Goal: Task Accomplishment & Management: Use online tool/utility

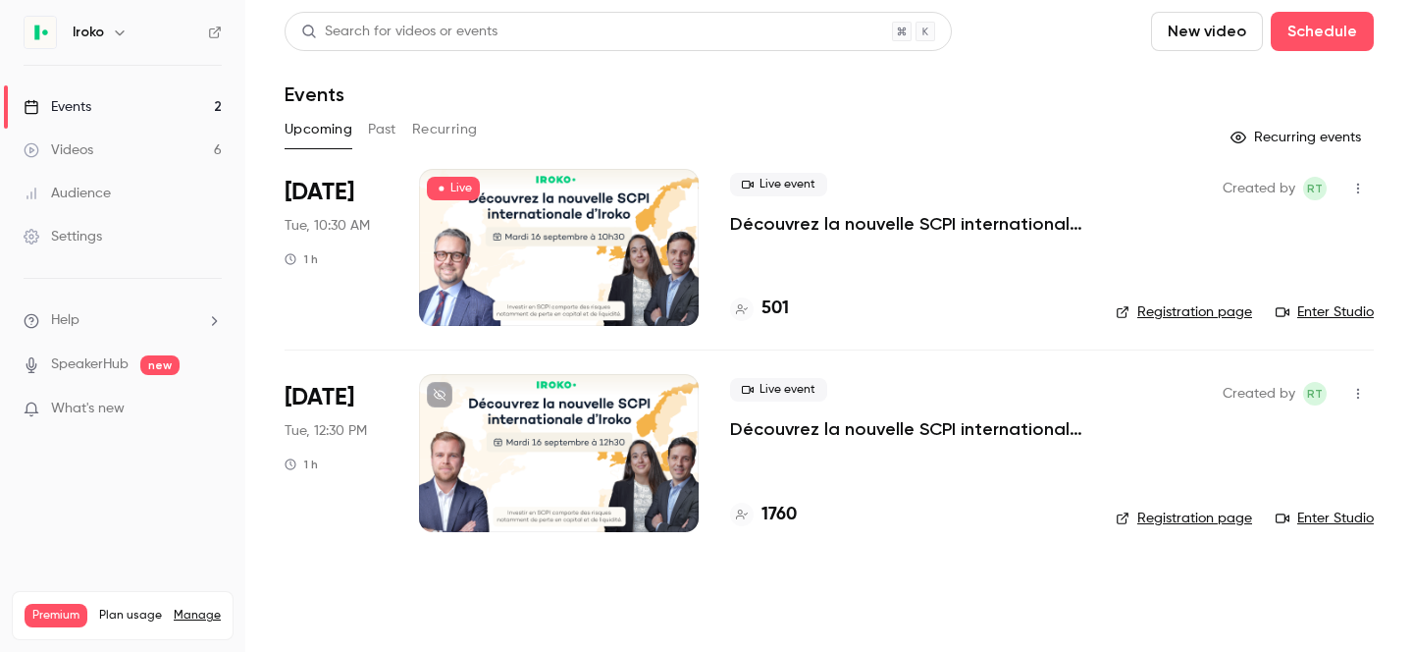
click at [1307, 309] on link "Enter Studio" at bounding box center [1325, 312] width 98 height 20
click at [1364, 185] on icon "button" at bounding box center [1359, 189] width 16 height 14
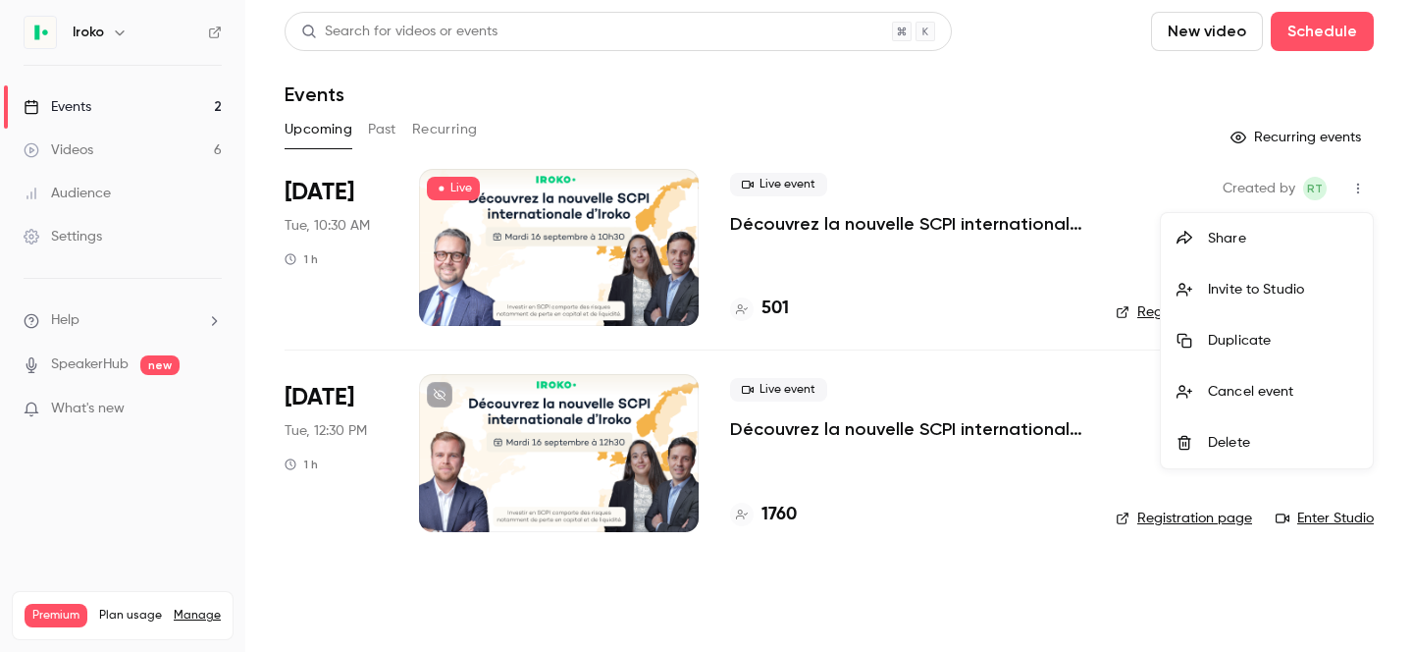
click at [827, 225] on div at bounding box center [706, 326] width 1413 height 652
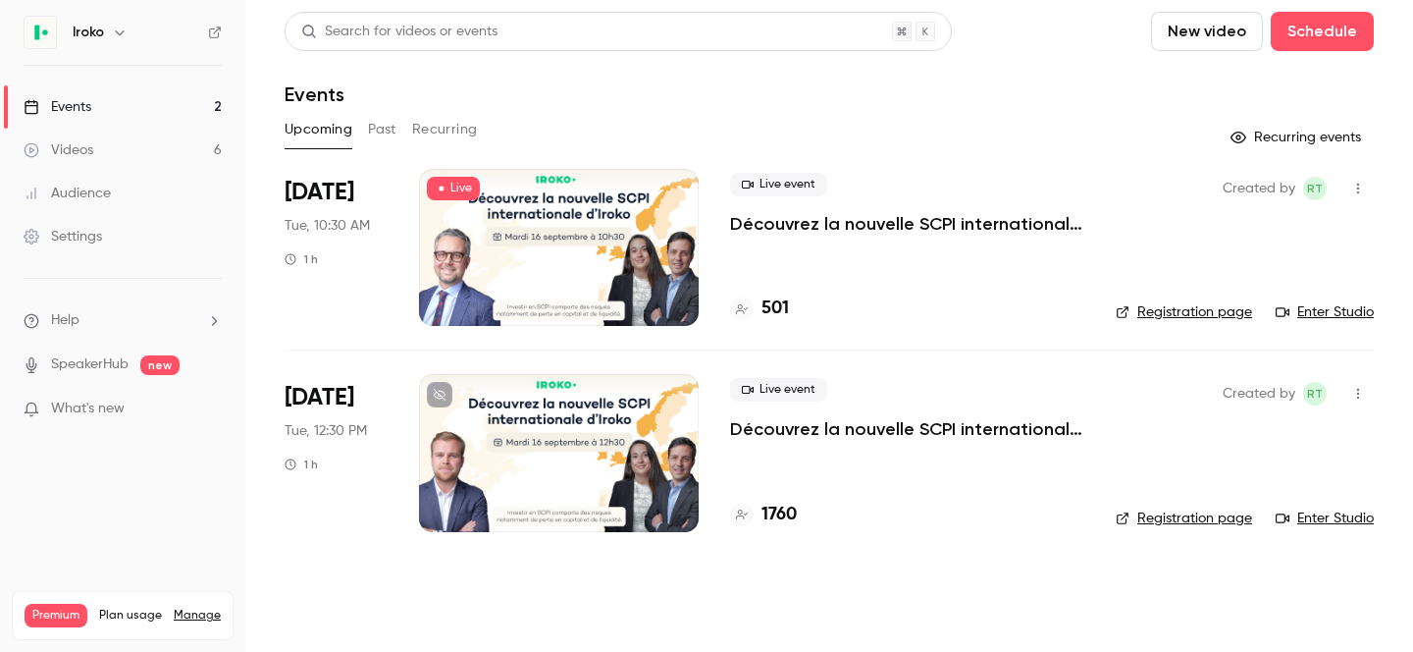
click at [373, 124] on button "Past" at bounding box center [382, 129] width 28 height 31
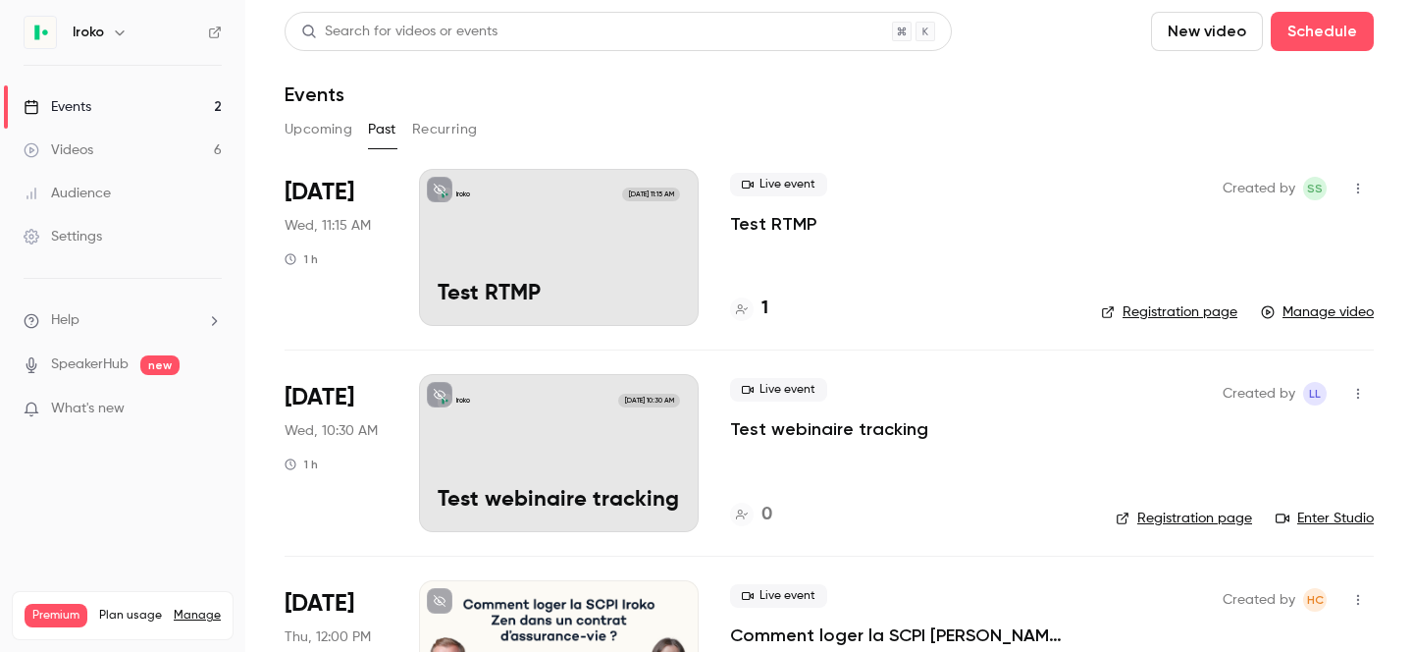
click at [300, 130] on button "Upcoming" at bounding box center [319, 129] width 68 height 31
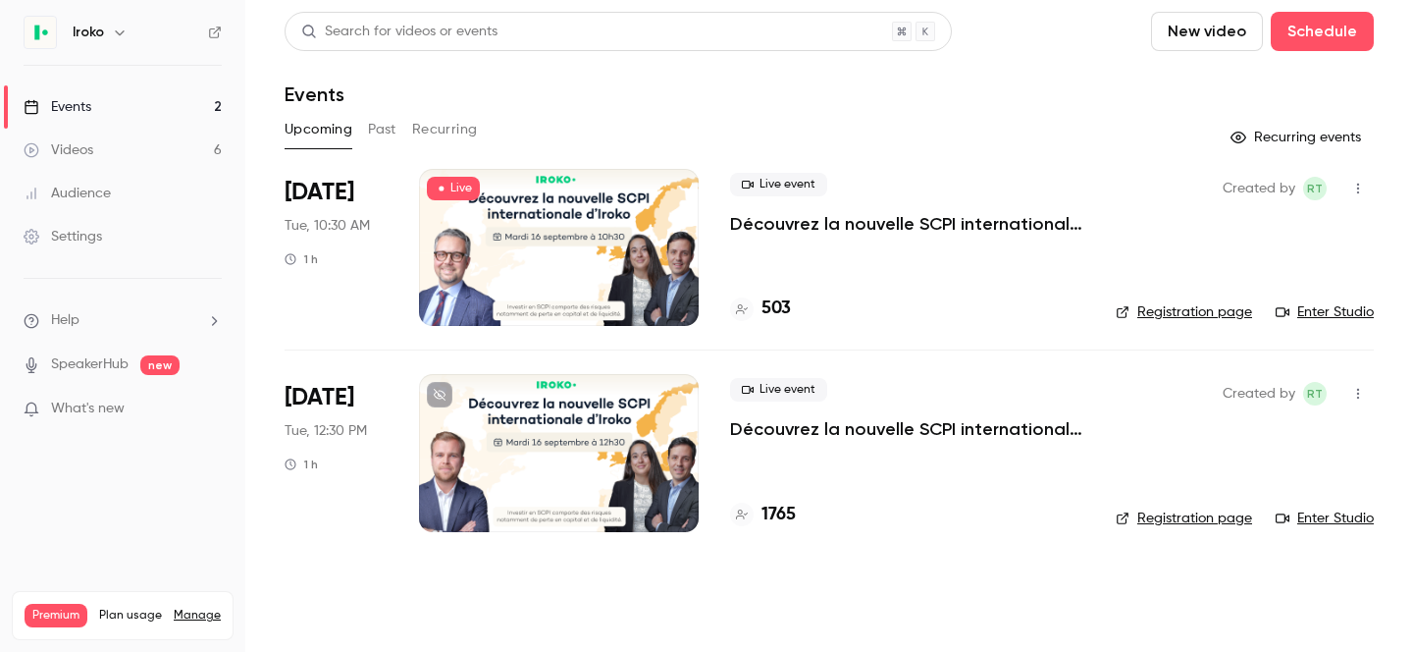
click at [1362, 186] on icon "button" at bounding box center [1359, 189] width 16 height 14
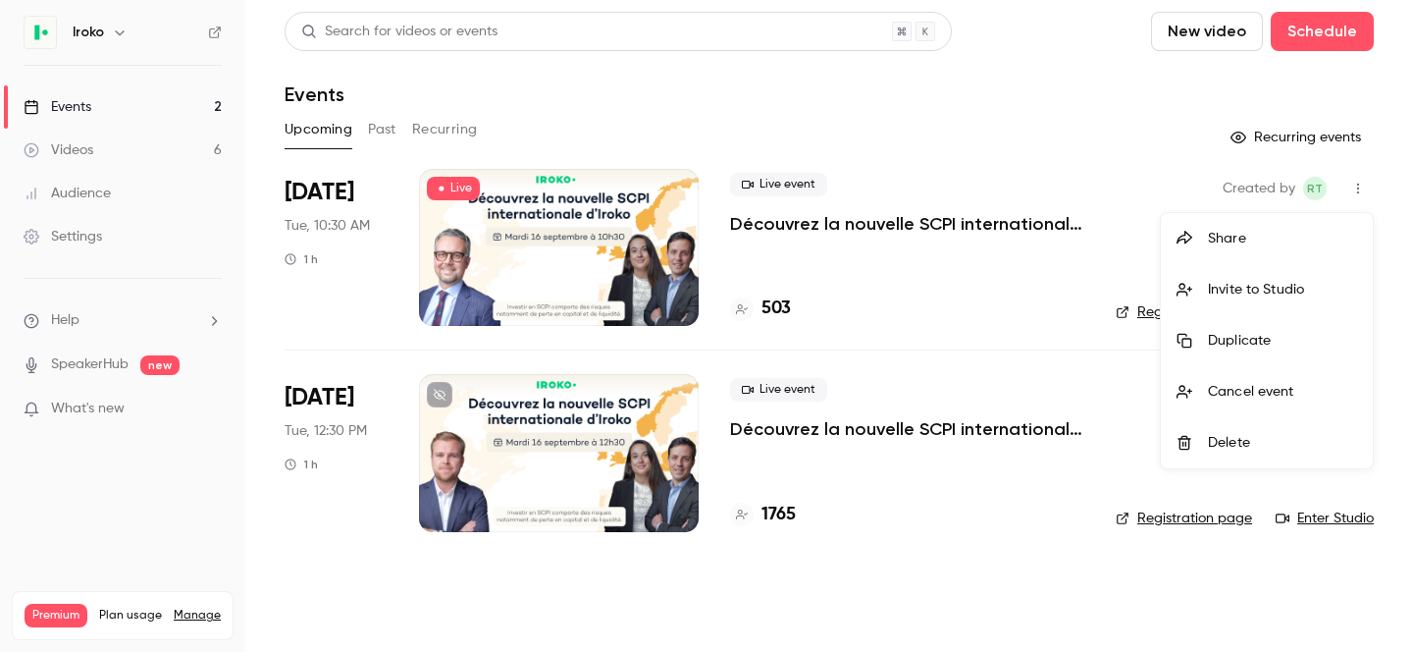
click at [374, 139] on div at bounding box center [706, 326] width 1413 height 652
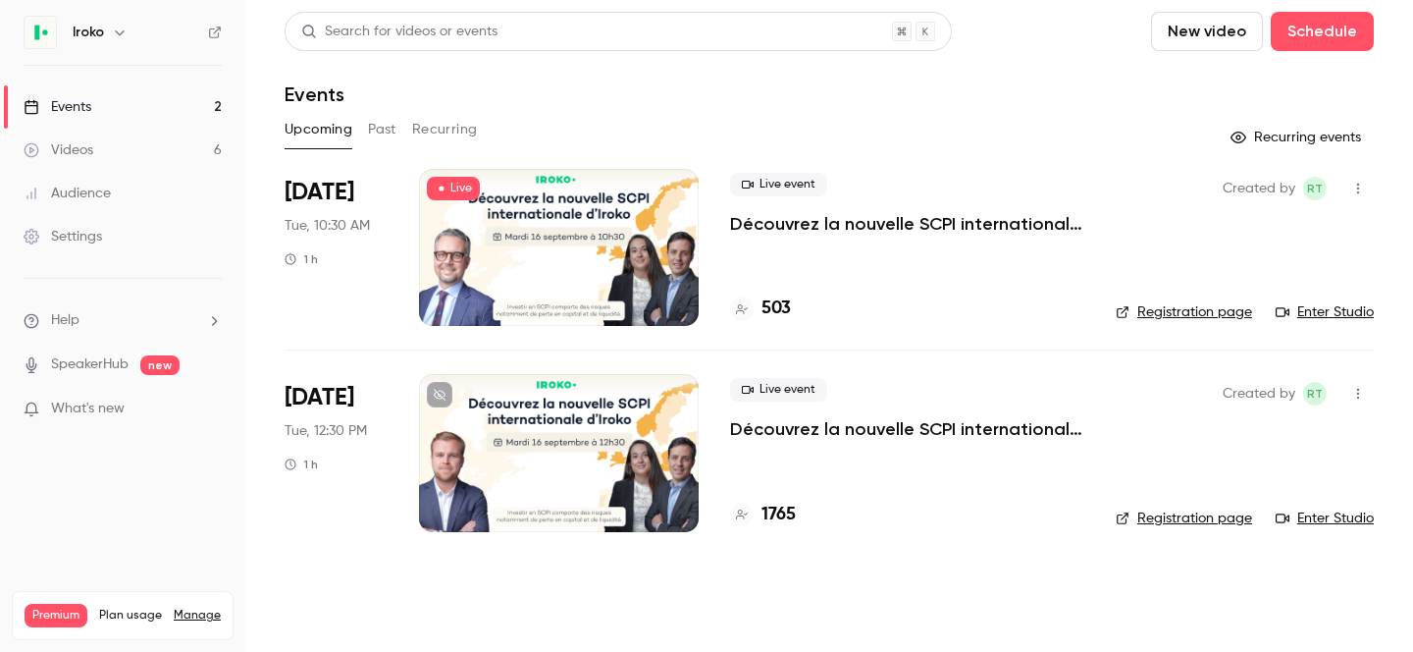
click at [374, 133] on button "Past" at bounding box center [382, 129] width 28 height 31
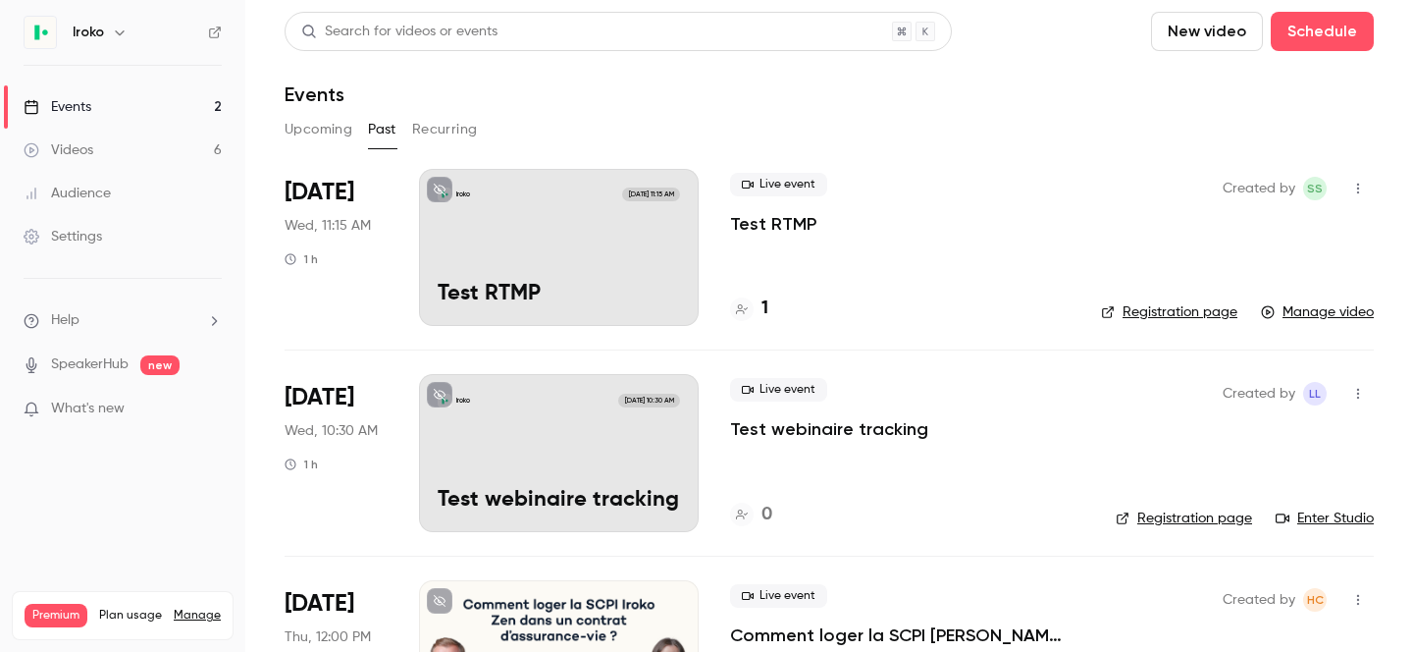
click at [308, 133] on button "Upcoming" at bounding box center [319, 129] width 68 height 31
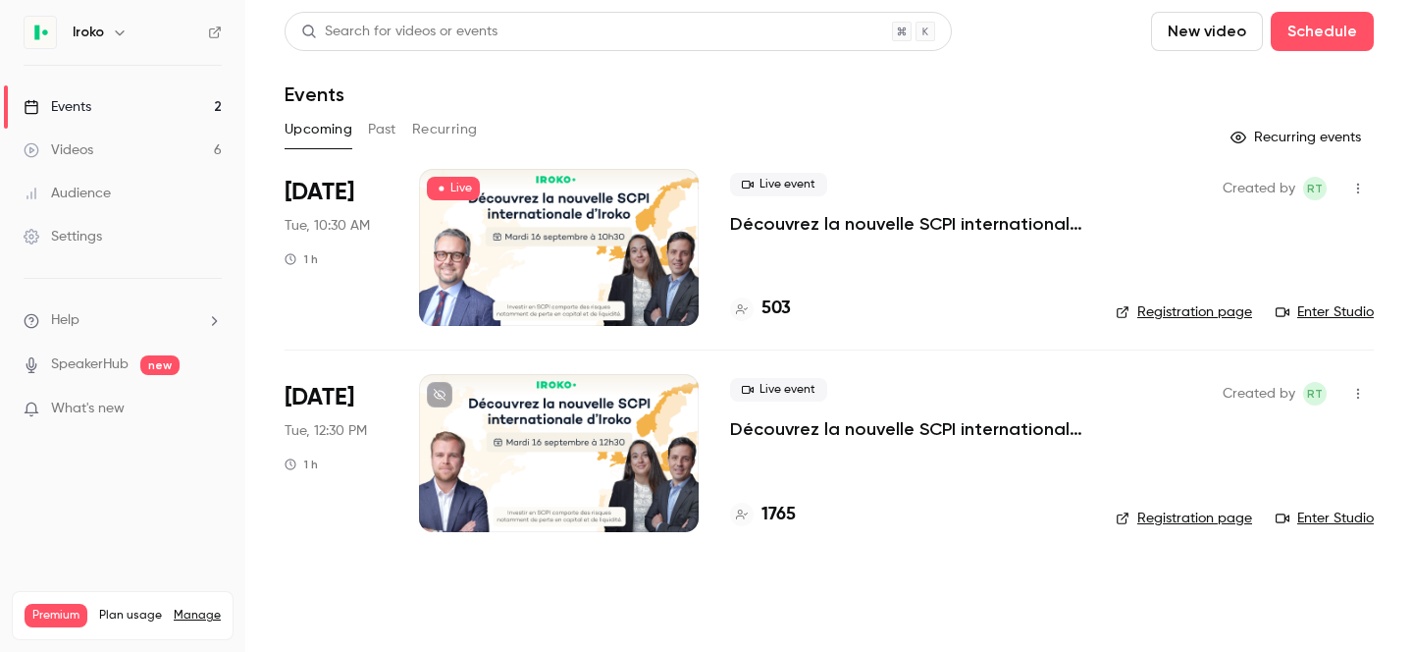
click at [793, 226] on p "Découvrez la nouvelle SCPI internationale d'Iroko" at bounding box center [907, 224] width 354 height 24
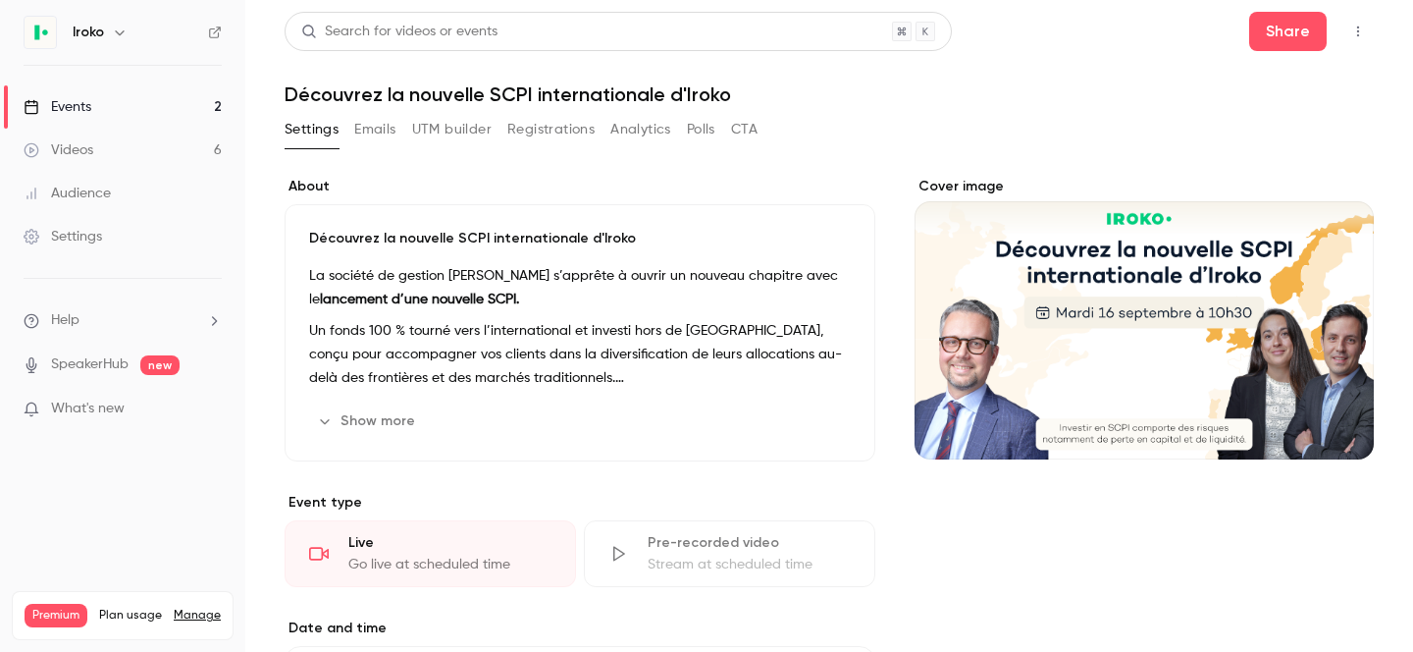
click at [368, 133] on button "Emails" at bounding box center [374, 129] width 41 height 31
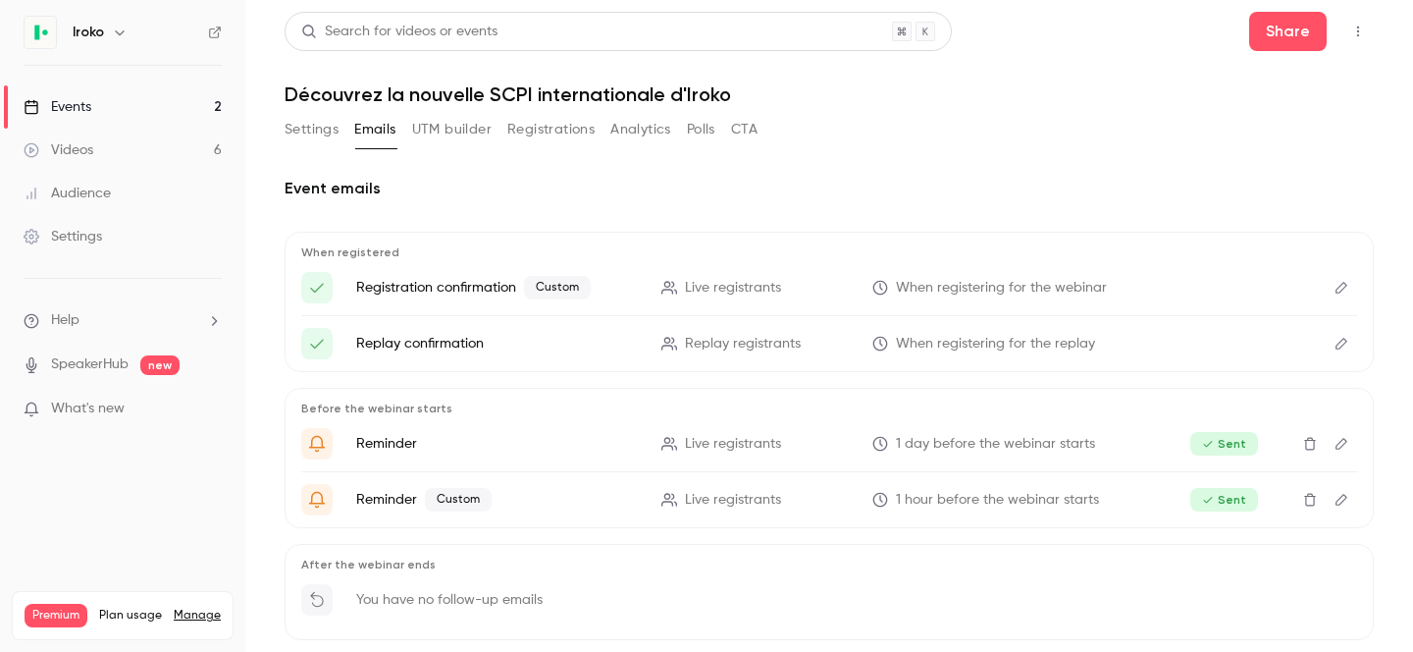
click at [653, 132] on button "Analytics" at bounding box center [641, 129] width 61 height 31
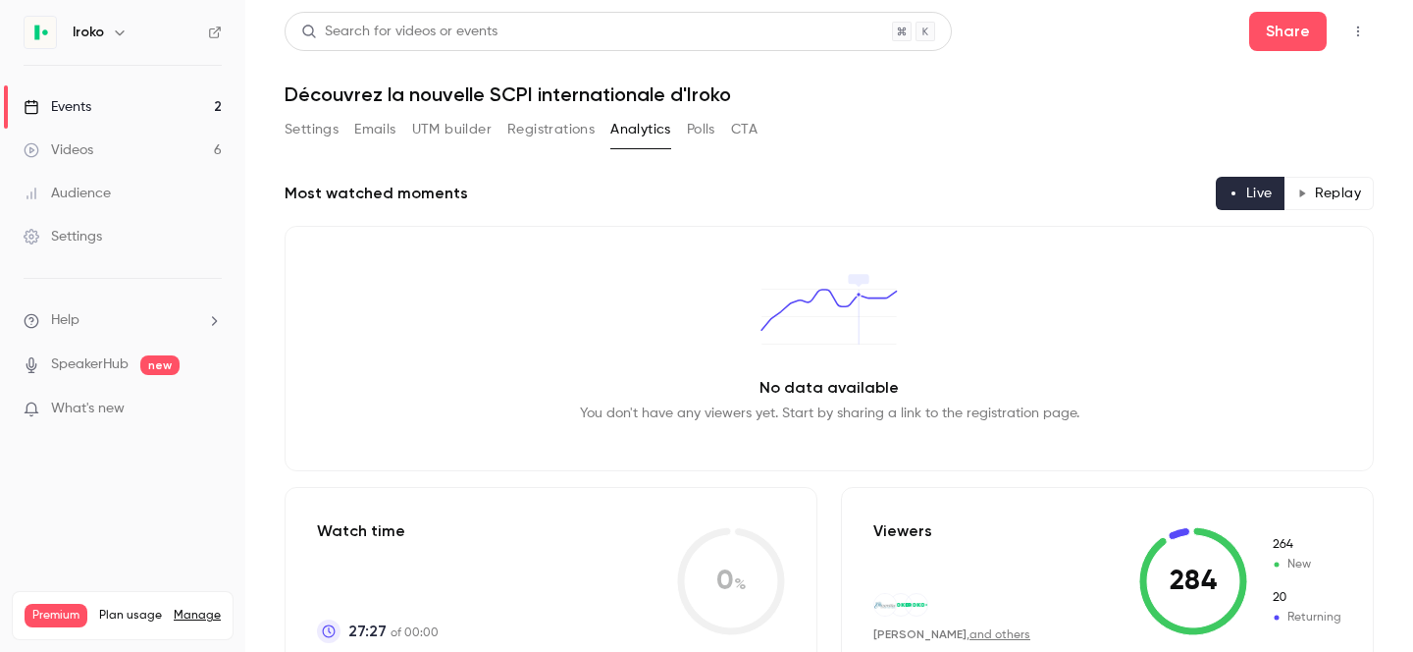
click at [700, 141] on button "Polls" at bounding box center [701, 129] width 28 height 31
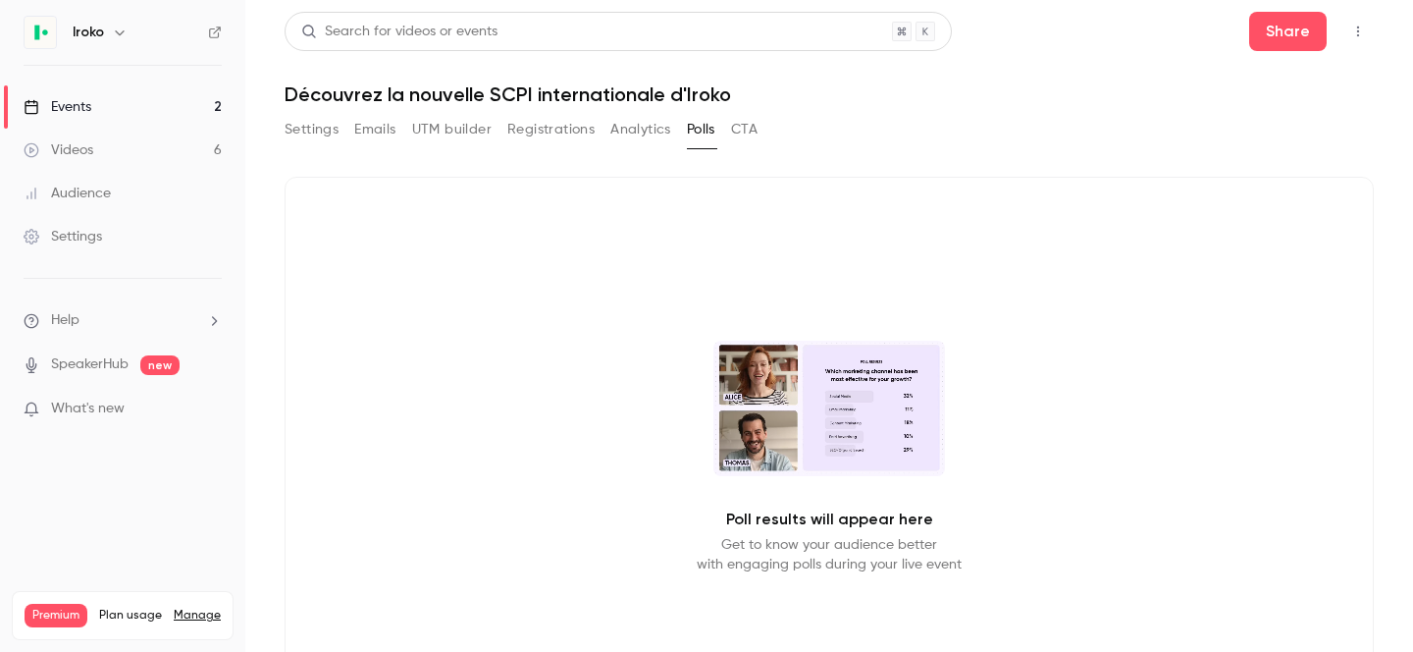
click at [630, 138] on button "Analytics" at bounding box center [641, 129] width 61 height 31
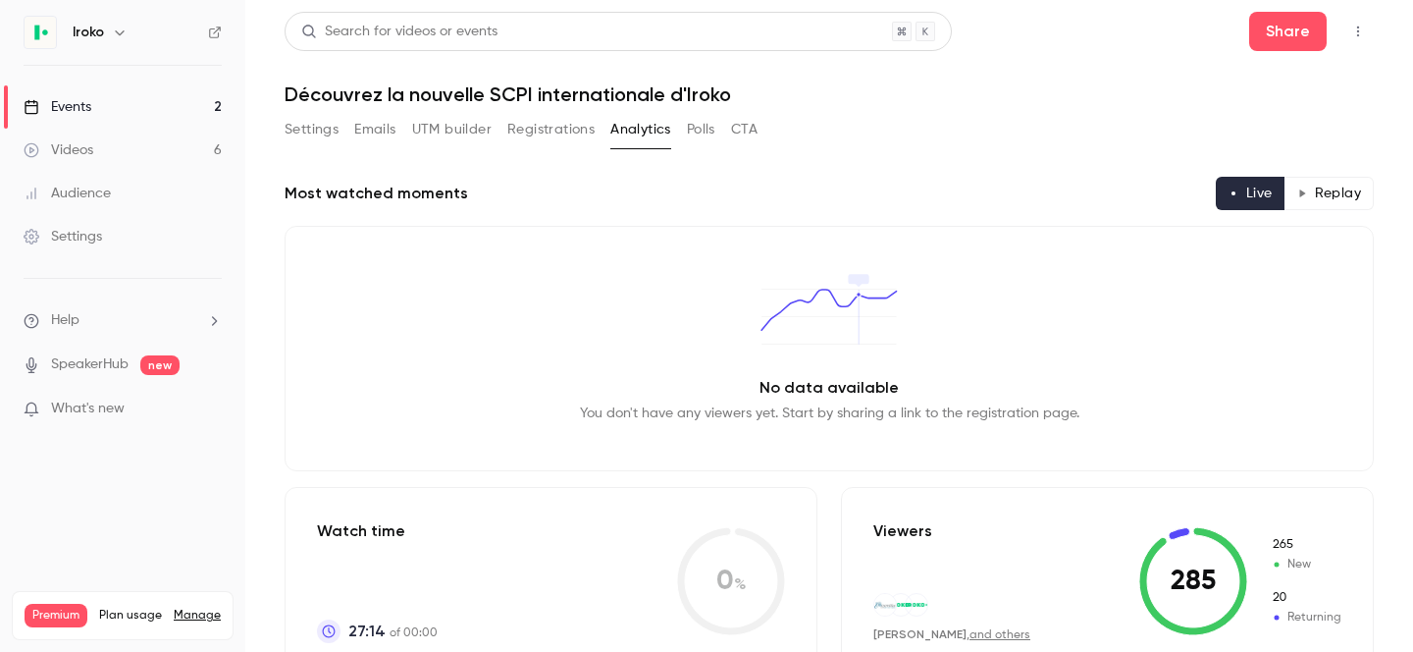
click at [299, 140] on button "Settings" at bounding box center [312, 129] width 54 height 31
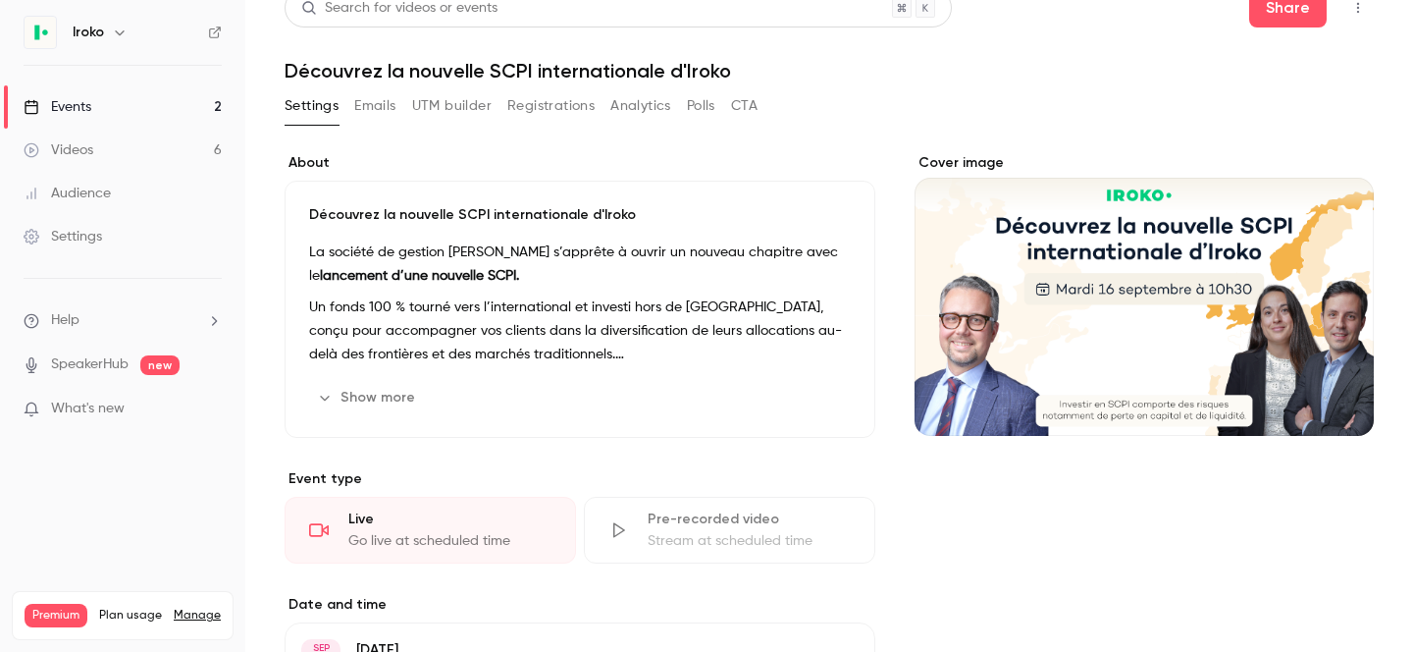
scroll to position [14, 0]
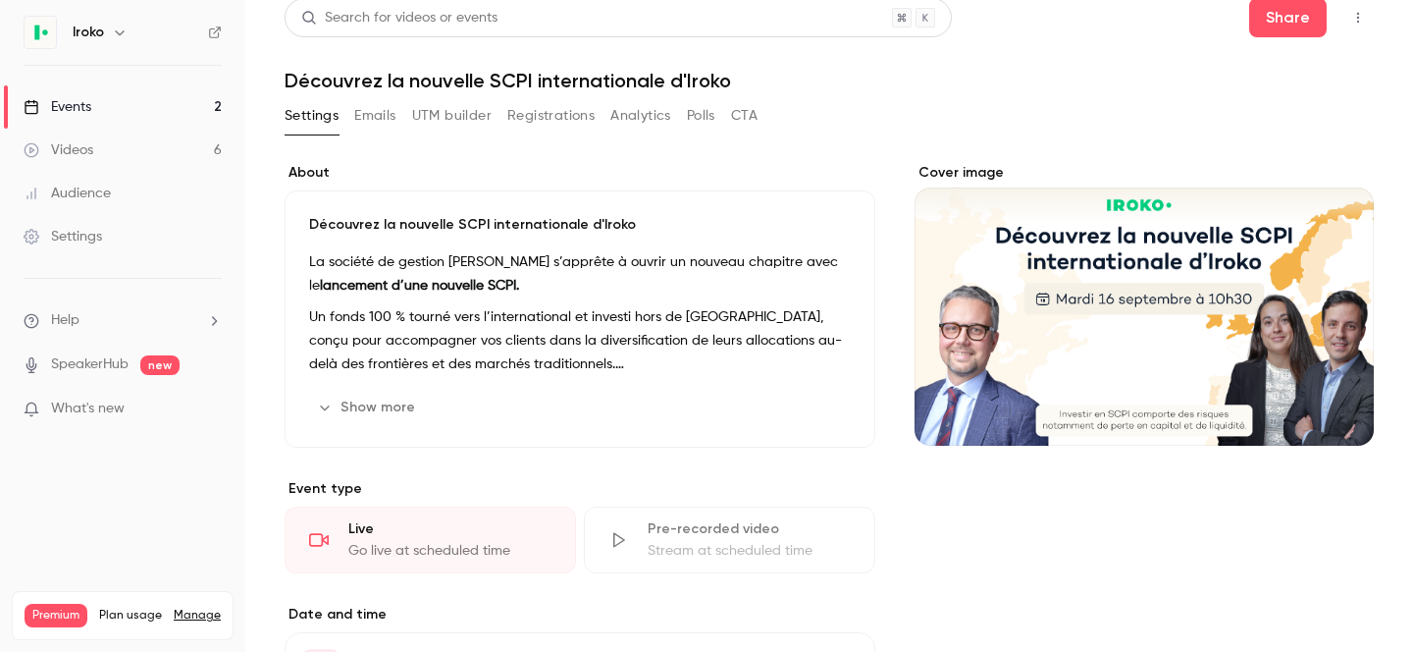
click at [375, 122] on button "Emails" at bounding box center [374, 115] width 41 height 31
